Goal: Task Accomplishment & Management: Complete application form

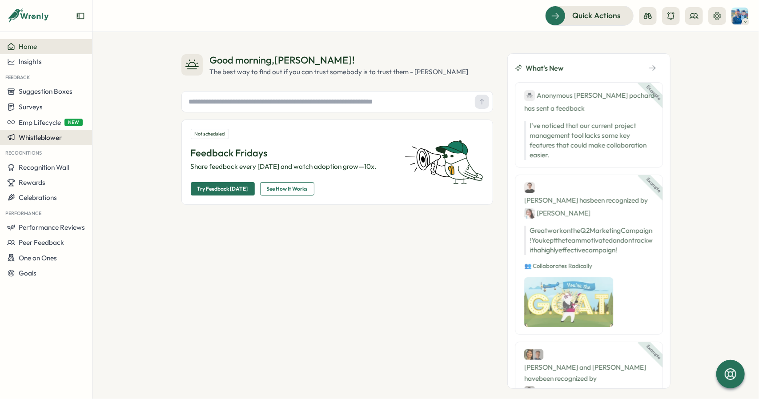
click at [47, 131] on button "Whistleblower" at bounding box center [46, 137] width 92 height 15
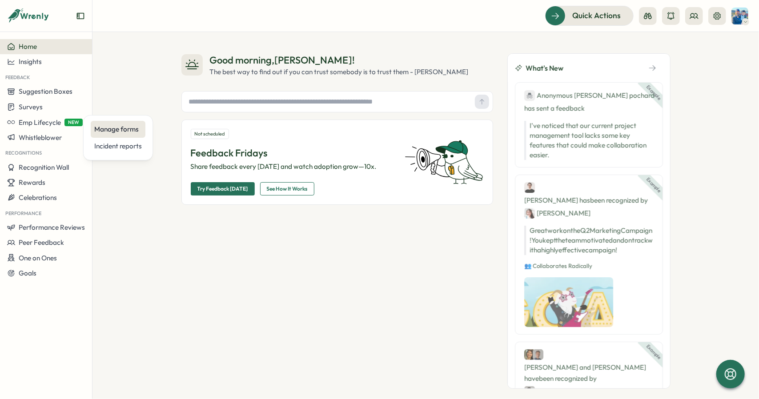
click at [112, 132] on div "Manage forms" at bounding box center [118, 129] width 48 height 10
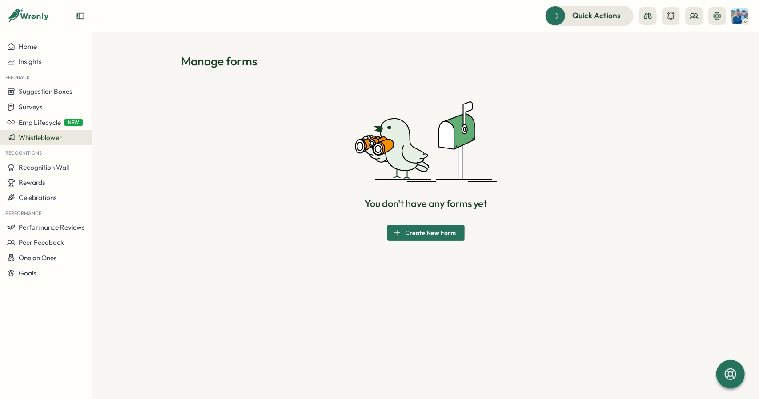
click at [432, 231] on span "Create New Form" at bounding box center [430, 232] width 51 height 15
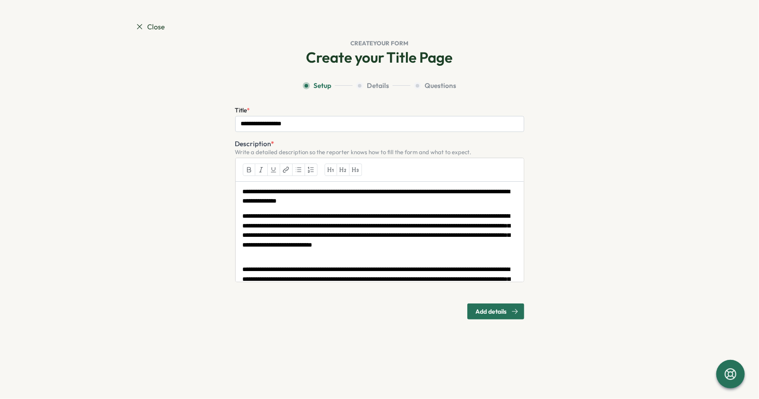
click at [549, 192] on section "**********" at bounding box center [379, 200] width 489 height 239
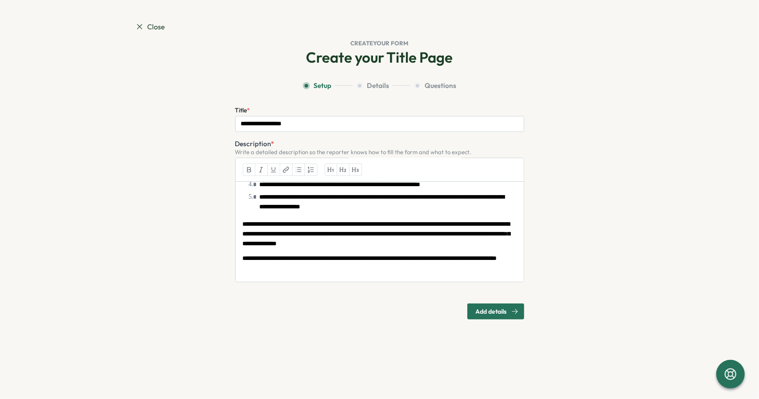
scroll to position [192, 0]
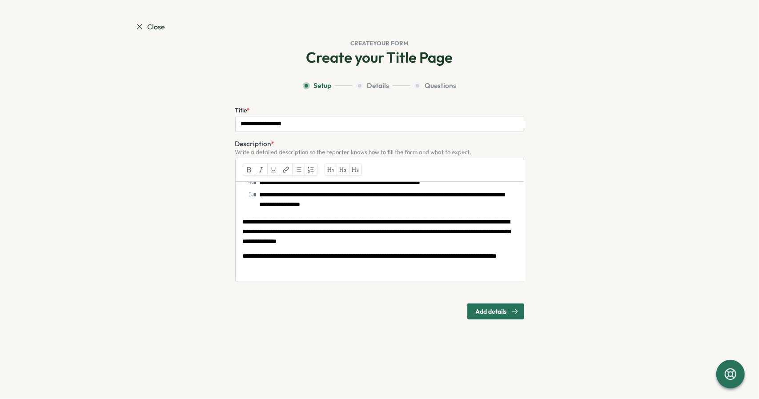
click at [484, 312] on span "Add details" at bounding box center [491, 311] width 31 height 15
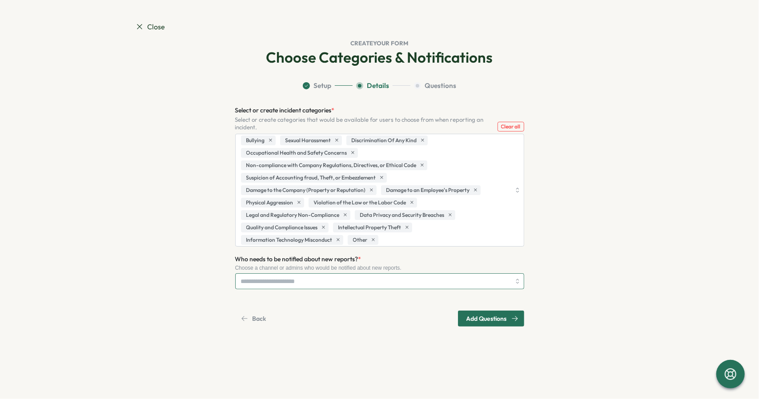
click at [339, 280] on input "Who needs to be notified about new reports? *" at bounding box center [375, 281] width 269 height 15
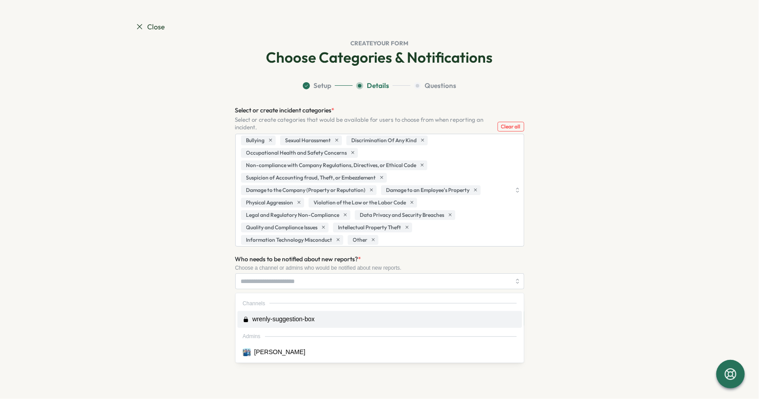
click at [136, 276] on section "Setup Details Questions Select or create incident categories * Select or create…" at bounding box center [379, 204] width 489 height 246
click at [273, 278] on input "Who needs to be notified about new reports? *" at bounding box center [375, 281] width 269 height 15
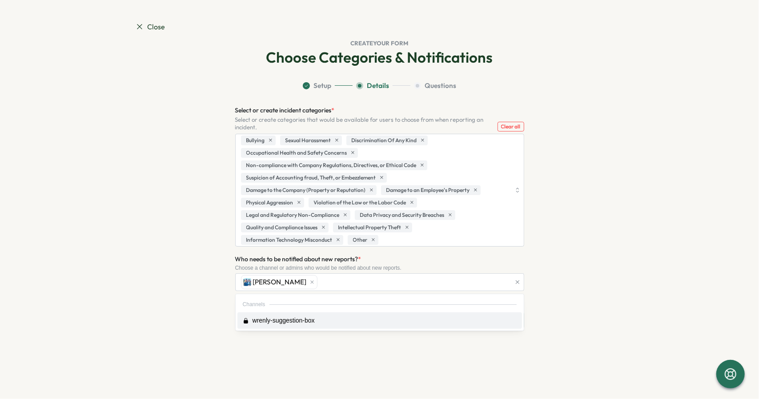
click at [175, 265] on section "Setup Details Questions Select or create incident categories * Select or create…" at bounding box center [379, 205] width 489 height 248
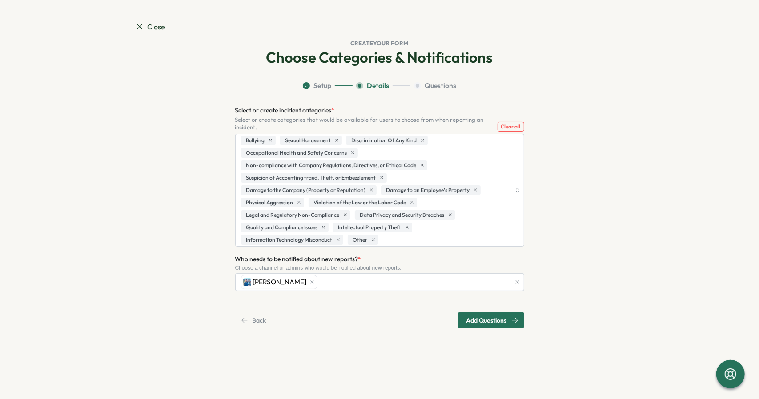
click at [473, 324] on span "Add Questions" at bounding box center [486, 320] width 40 height 15
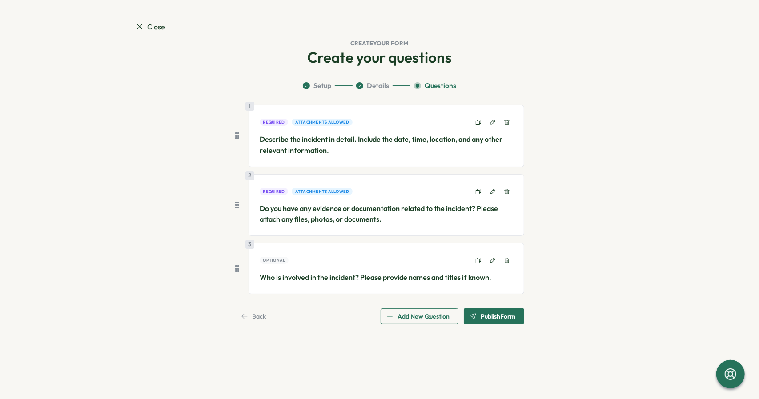
click at [497, 313] on span "Publish Form" at bounding box center [498, 316] width 35 height 15
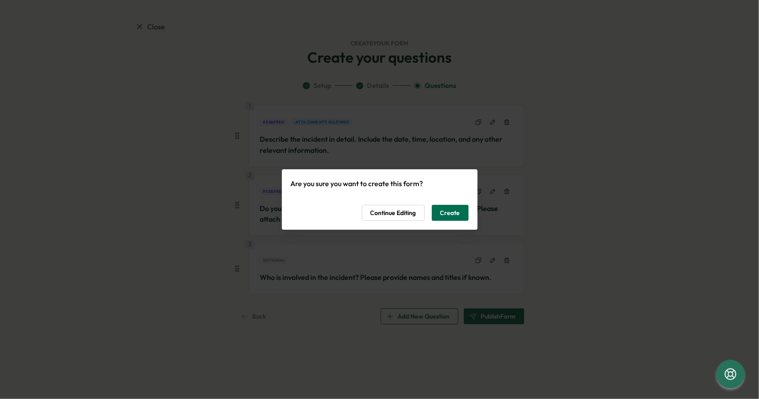
click at [448, 212] on span "Create" at bounding box center [450, 212] width 20 height 15
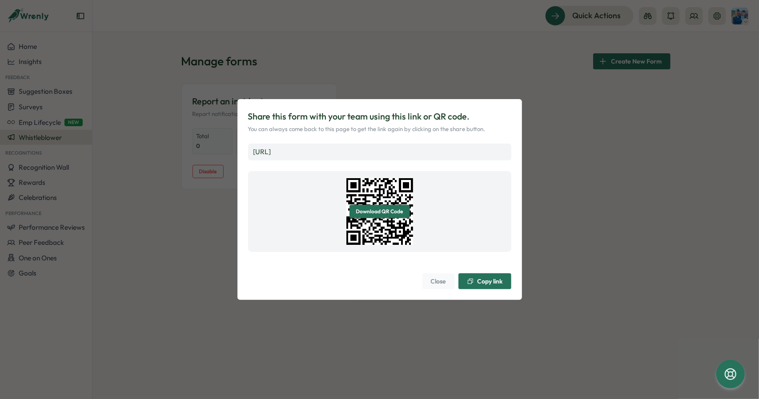
click at [475, 285] on div "Copy link" at bounding box center [485, 281] width 36 height 7
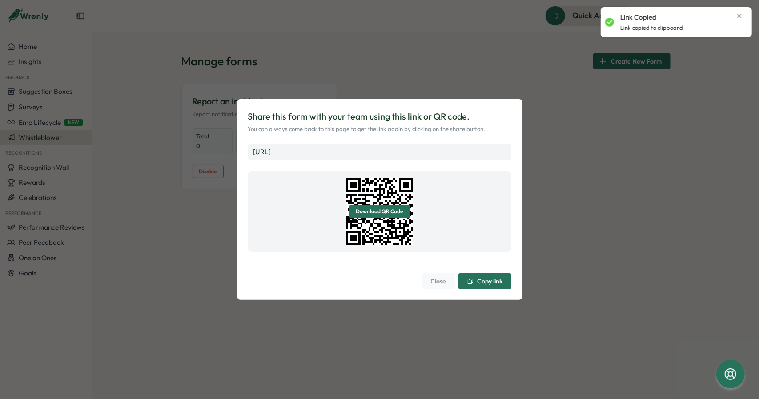
click at [435, 288] on span "Close" at bounding box center [439, 281] width 16 height 15
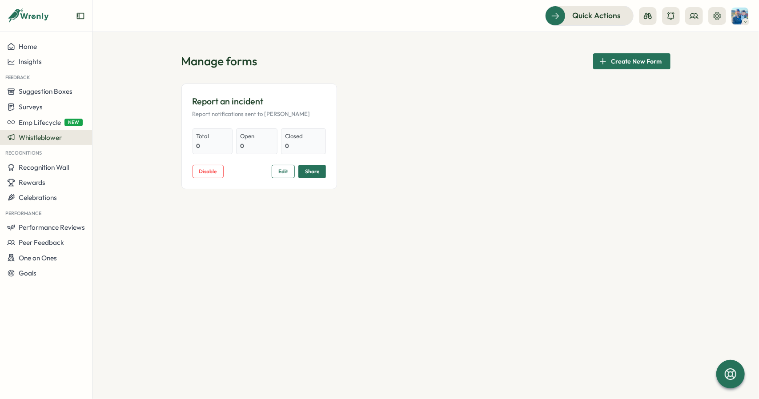
click at [560, 100] on div "Report an incident Report notifications sent to Benjamin Total 0 Open 0 Closed …" at bounding box center [425, 137] width 489 height 106
click at [682, 184] on div "Manage forms Create New Form Report an incident Report notifications sent to Be…" at bounding box center [425, 215] width 666 height 367
click at [32, 125] on span "Emp Lifecycle" at bounding box center [40, 122] width 42 height 8
click at [116, 123] on div "Create New" at bounding box center [120, 123] width 36 height 10
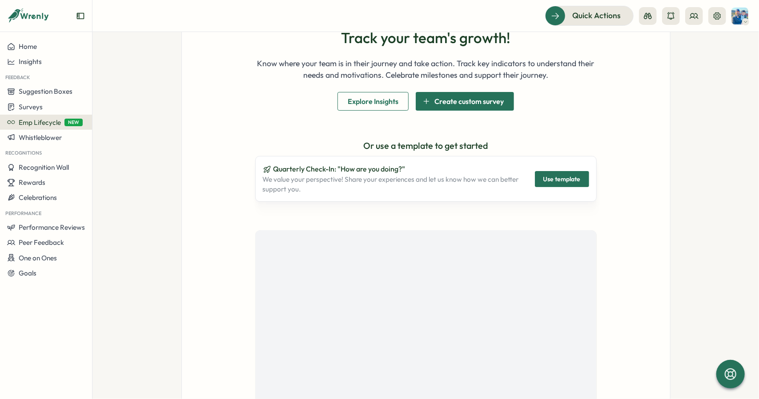
scroll to position [166, 0]
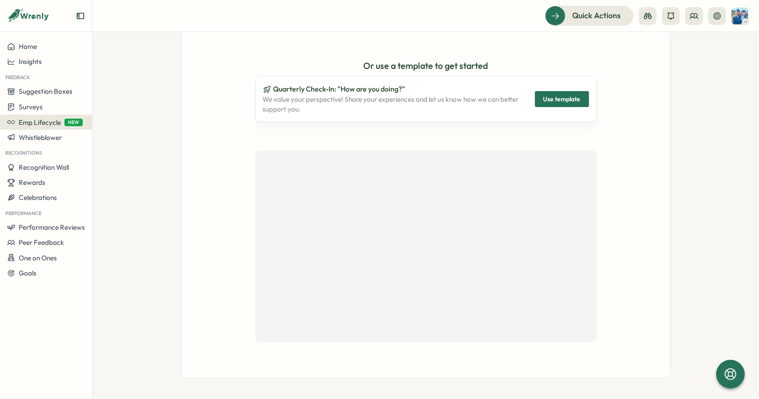
click at [556, 95] on span "Use template" at bounding box center [561, 99] width 37 height 15
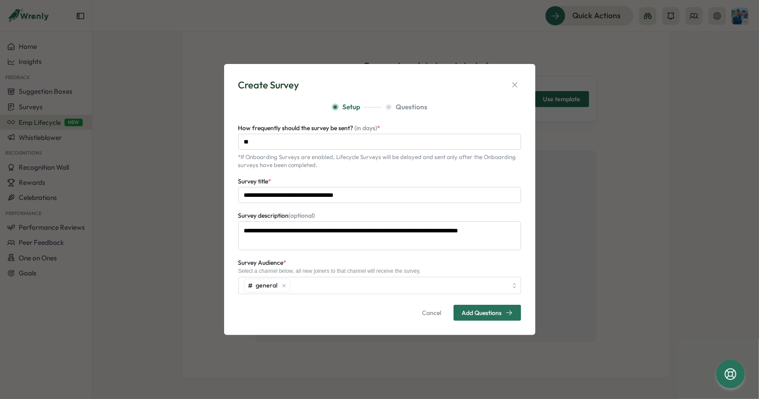
click at [474, 315] on span "Add Questions" at bounding box center [482, 313] width 40 height 6
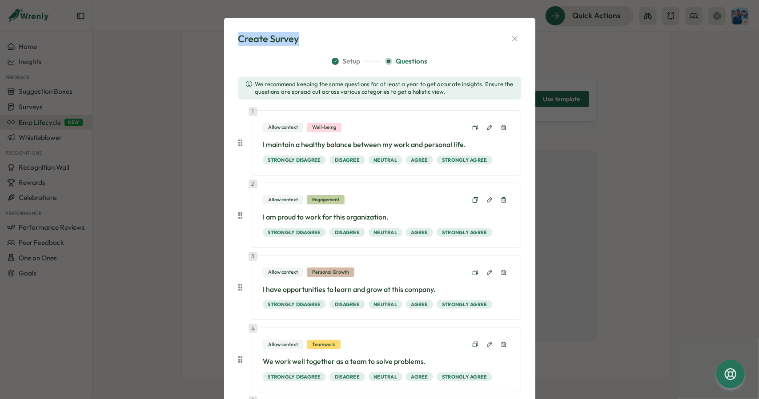
drag, startPoint x: 351, startPoint y: 22, endPoint x: 178, endPoint y: 12, distance: 173.6
click at [176, 12] on div "Create Survey Setup Questions We recommend keeping the same questions for at le…" at bounding box center [379, 199] width 759 height 399
click at [356, 35] on div "Create Survey" at bounding box center [379, 39] width 283 height 14
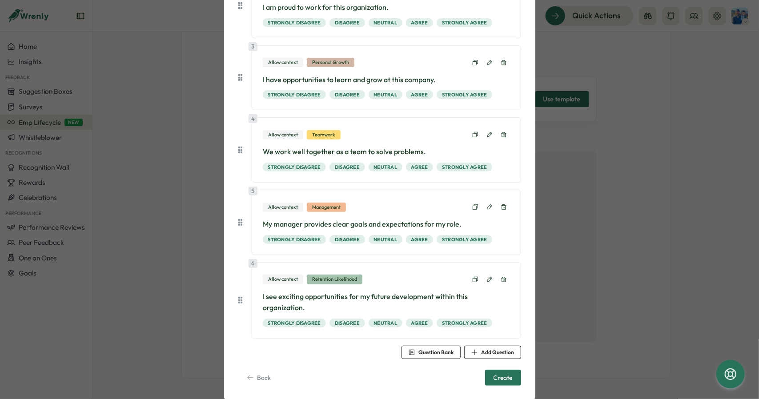
scroll to position [215, 0]
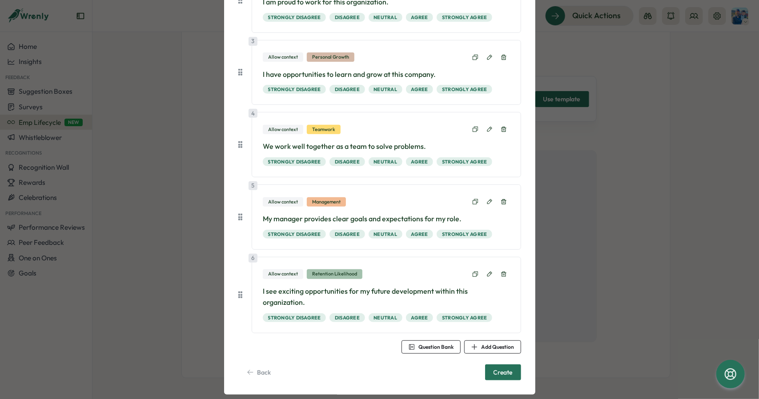
click at [498, 365] on span "Create" at bounding box center [502, 372] width 19 height 15
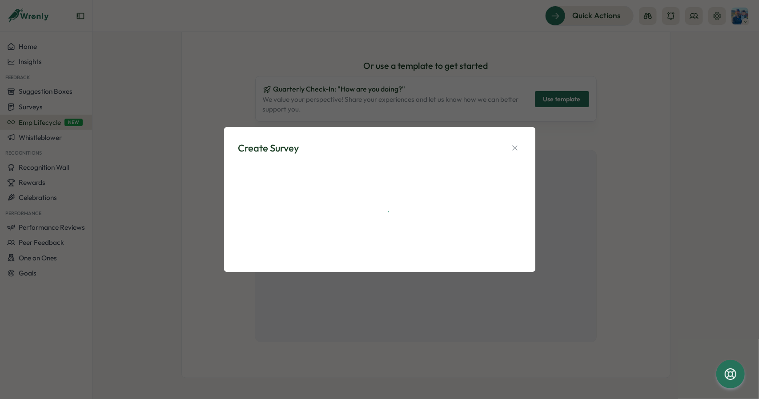
scroll to position [0, 0]
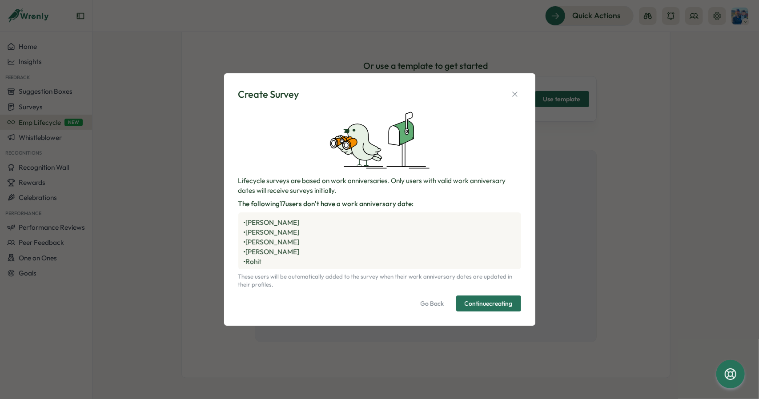
click at [492, 306] on span "Continue creating" at bounding box center [488, 303] width 48 height 15
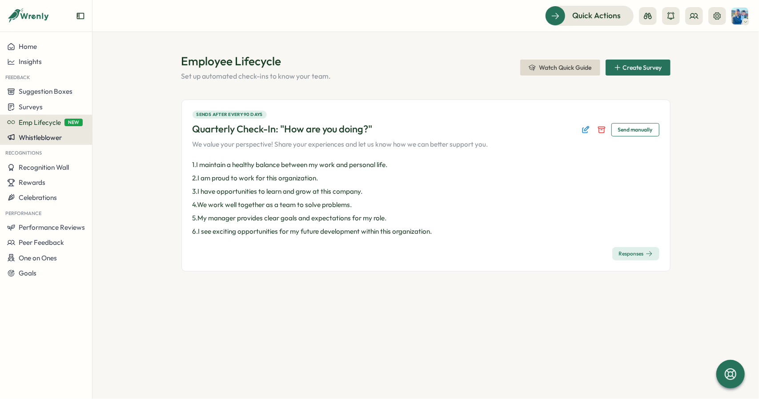
click at [34, 137] on span "Whistleblower" at bounding box center [40, 137] width 43 height 8
click at [128, 129] on div "Manage forms" at bounding box center [118, 129] width 48 height 10
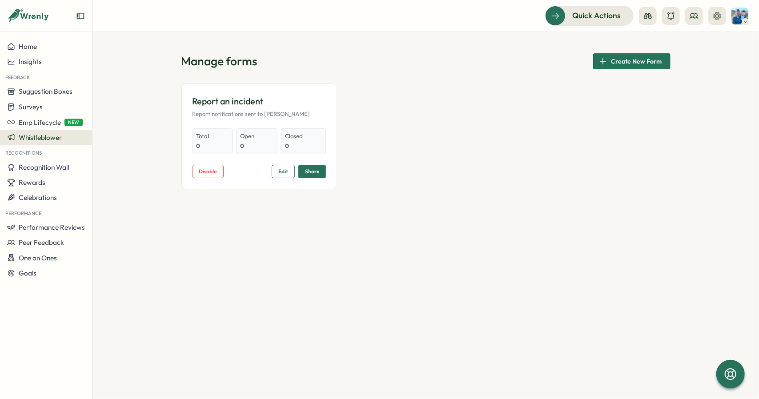
click at [39, 138] on span "Whistleblower" at bounding box center [40, 137] width 43 height 8
click at [130, 149] on div "Incident reports" at bounding box center [118, 146] width 48 height 10
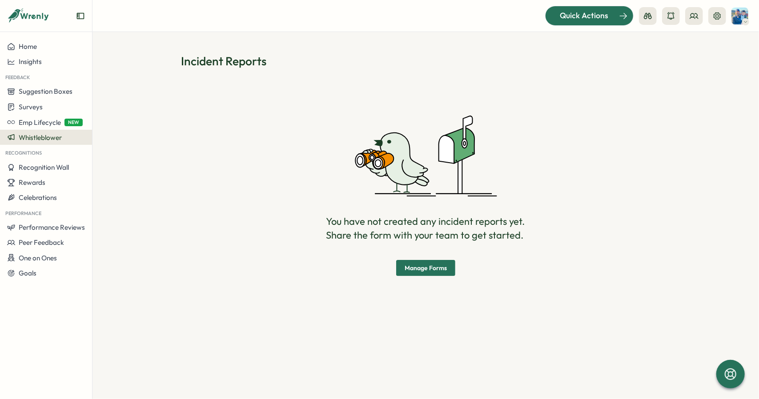
click at [562, 12] on div "Quick Actions" at bounding box center [584, 16] width 80 height 12
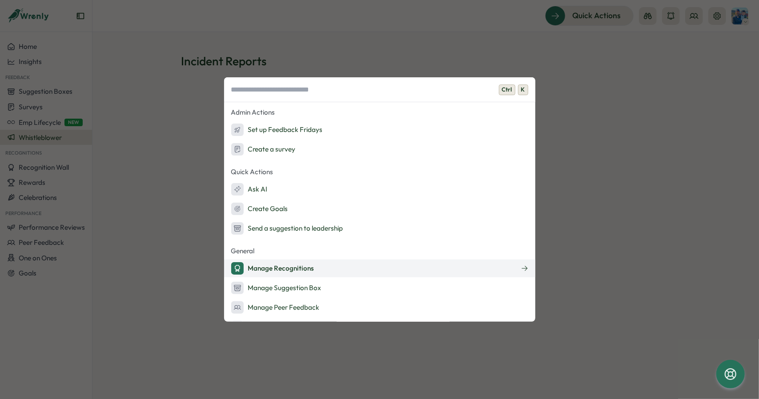
click at [339, 269] on button "Manage Recognitions" at bounding box center [379, 269] width 311 height 18
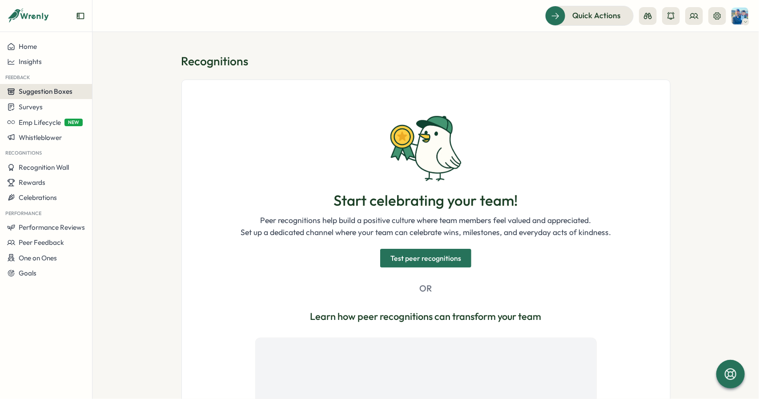
click at [25, 95] on span "Suggestion Boxes" at bounding box center [46, 91] width 54 height 8
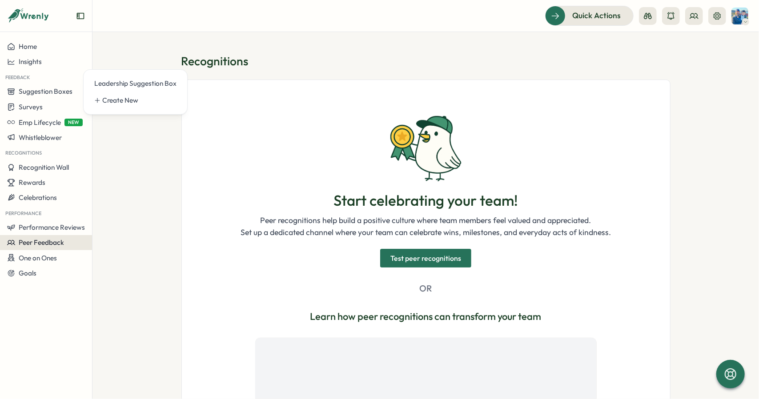
drag, startPoint x: 48, startPoint y: 246, endPoint x: 53, endPoint y: 246, distance: 5.3
click at [48, 246] on span "Peer Feedback" at bounding box center [41, 242] width 45 height 8
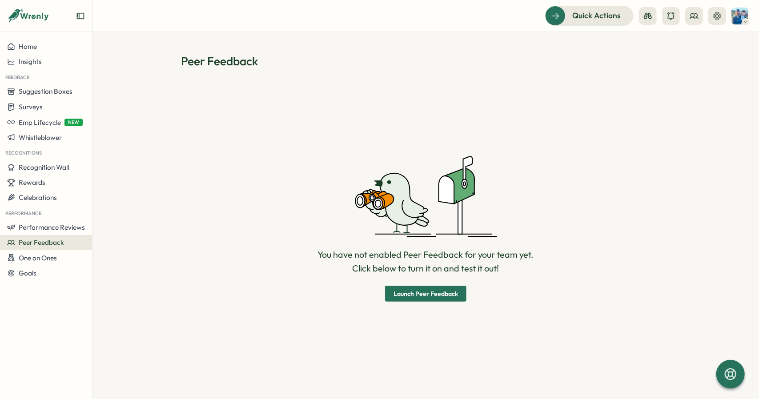
click at [424, 298] on span "Launch Peer Feedback" at bounding box center [425, 293] width 64 height 15
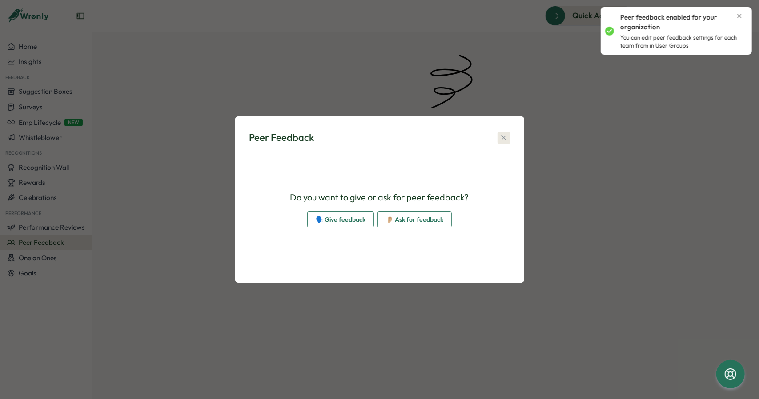
click at [502, 144] on button "button" at bounding box center [503, 138] width 12 height 12
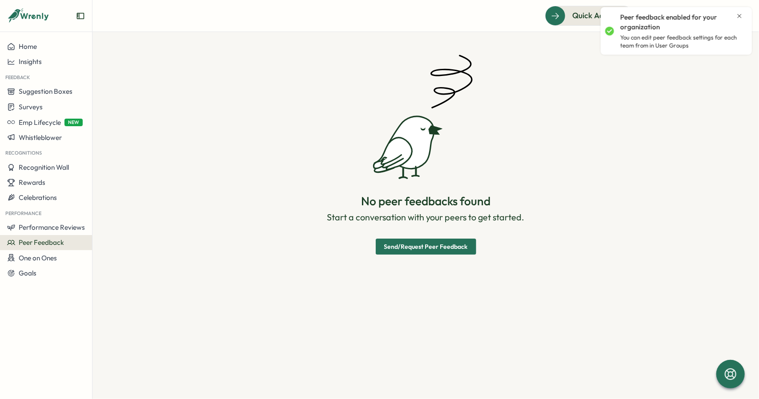
click at [44, 234] on button "Performance Reviews" at bounding box center [46, 227] width 92 height 15
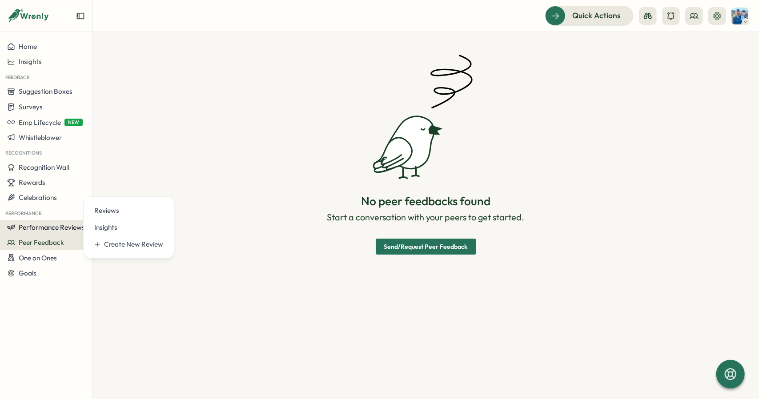
click at [64, 223] on button "Performance Reviews" at bounding box center [46, 227] width 92 height 15
click at [42, 227] on span "Performance Reviews" at bounding box center [52, 227] width 66 height 8
click at [115, 215] on div "Reviews" at bounding box center [128, 211] width 69 height 10
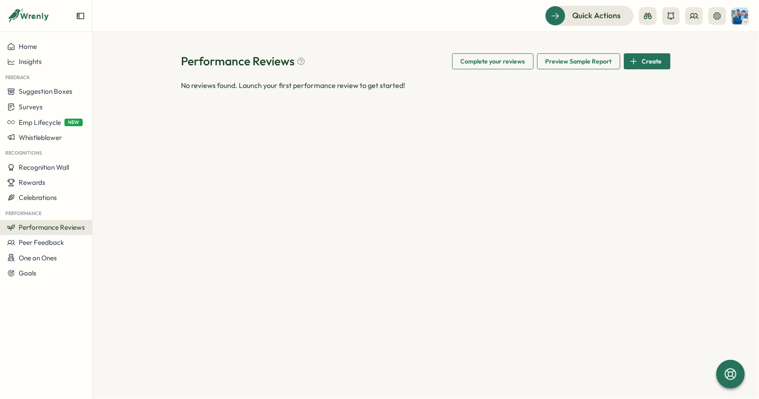
click at [657, 58] on span "Create" at bounding box center [652, 61] width 20 height 15
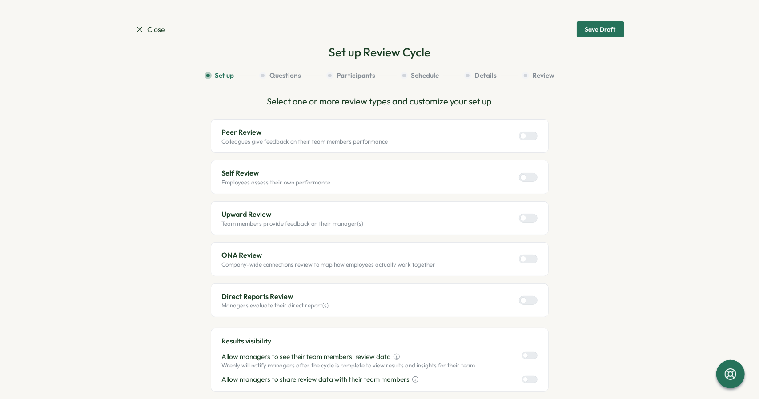
click at [528, 140] on label at bounding box center [528, 136] width 19 height 9
